Goal: Book appointment/travel/reservation

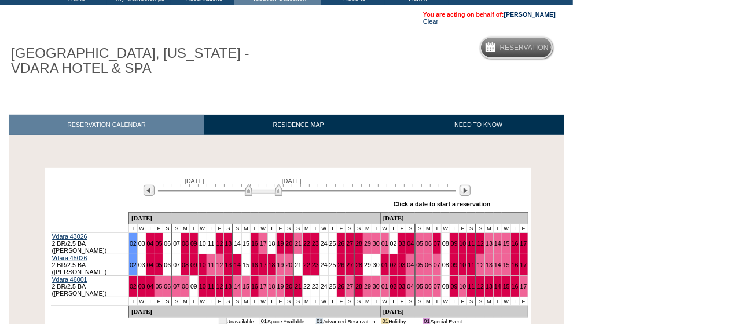
scroll to position [116, 0]
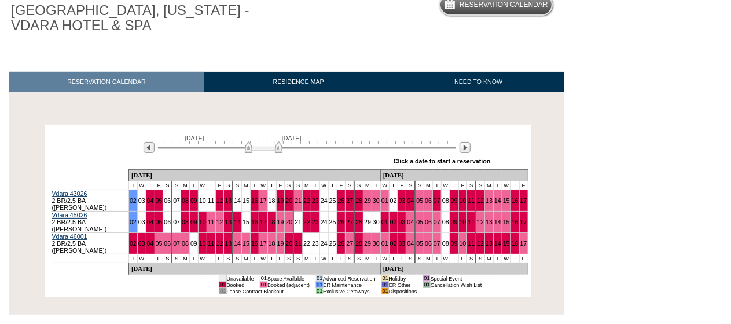
click at [472, 152] on div "September 2, 2025 October 17, 2025 » Apply these dates to all the calendars on …" at bounding box center [288, 148] width 481 height 42
click at [468, 152] on img at bounding box center [465, 147] width 11 height 11
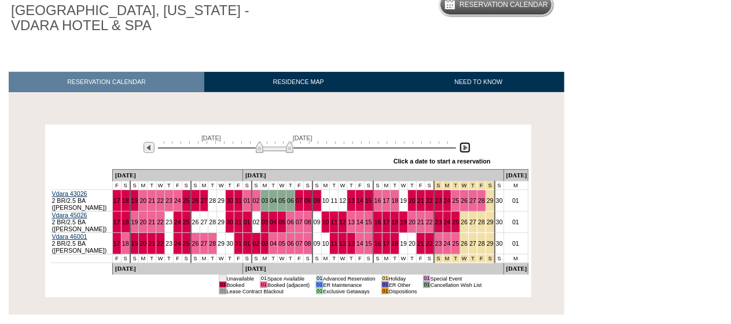
click at [468, 151] on img at bounding box center [465, 147] width 11 height 11
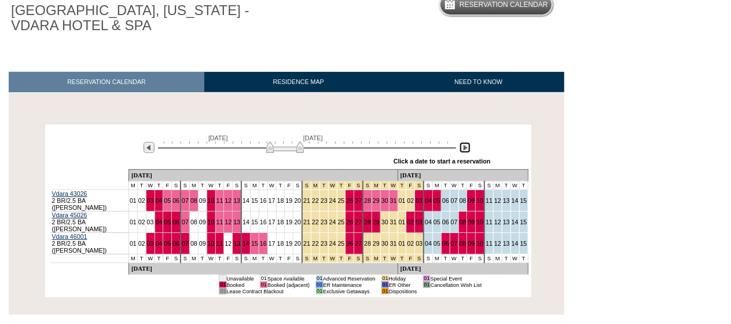
click at [468, 151] on img at bounding box center [465, 147] width 11 height 11
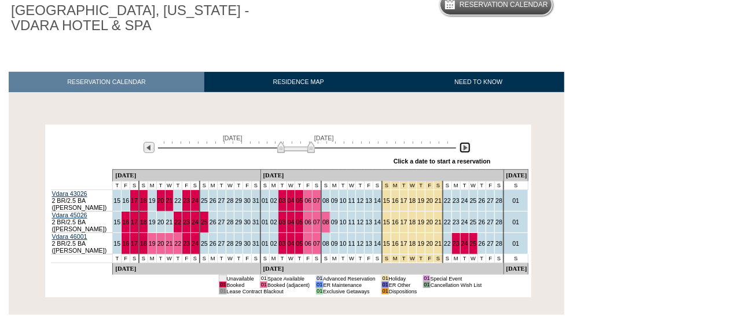
click at [468, 151] on img at bounding box center [465, 147] width 11 height 11
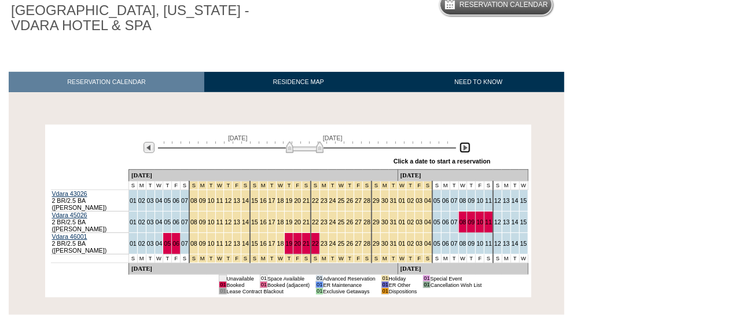
click at [310, 146] on img at bounding box center [305, 147] width 38 height 12
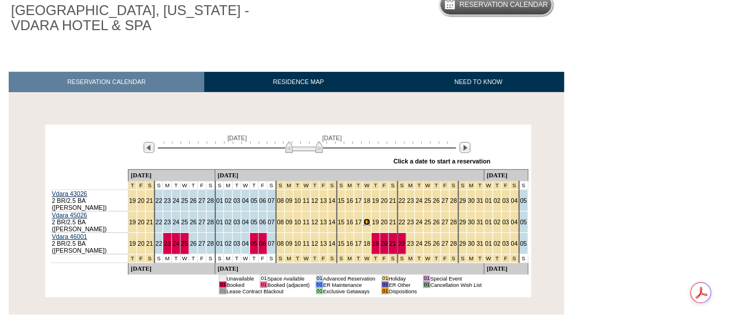
click at [364, 218] on link "18" at bounding box center [367, 221] width 7 height 7
